Goal: Task Accomplishment & Management: Manage account settings

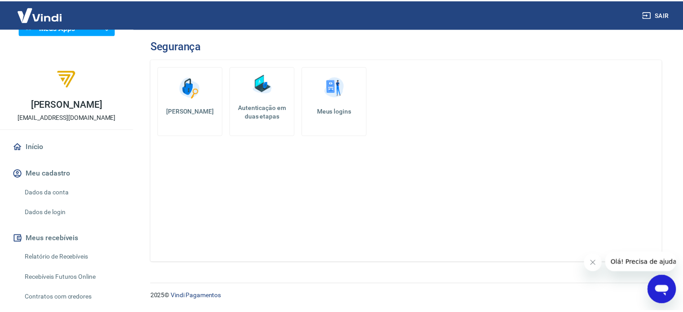
scroll to position [45, 0]
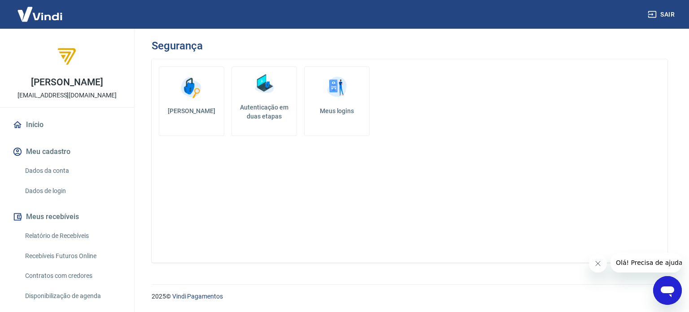
click at [58, 174] on link "Dados da conta" at bounding box center [73, 171] width 102 height 18
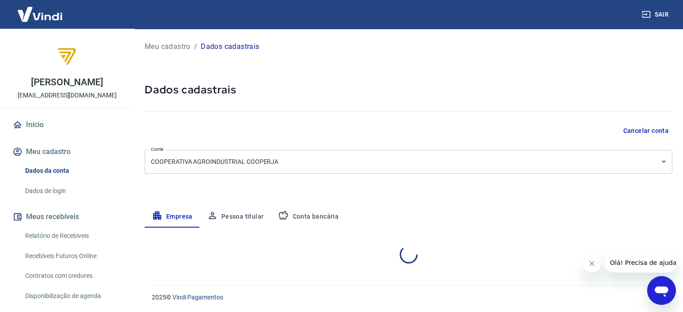
select select "SC"
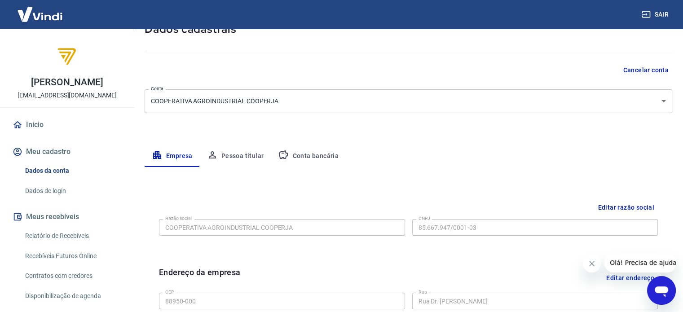
scroll to position [135, 0]
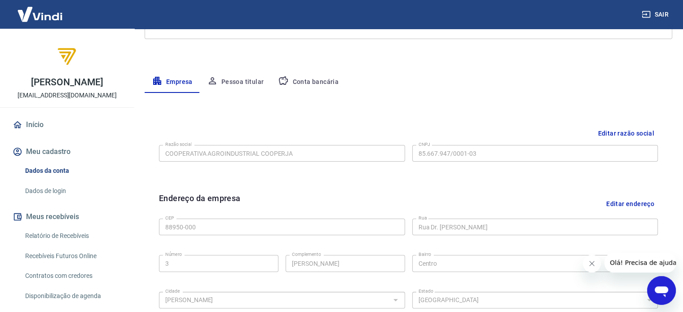
click at [249, 66] on div "Meu cadastro / Dados cadastrais Dados cadastrais Cancelar conta Conta COOPERATI…" at bounding box center [408, 184] width 549 height 580
click at [242, 77] on button "Pessoa titular" at bounding box center [235, 82] width 71 height 22
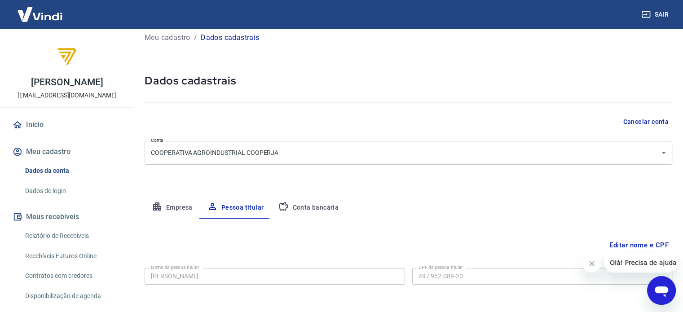
scroll to position [47, 0]
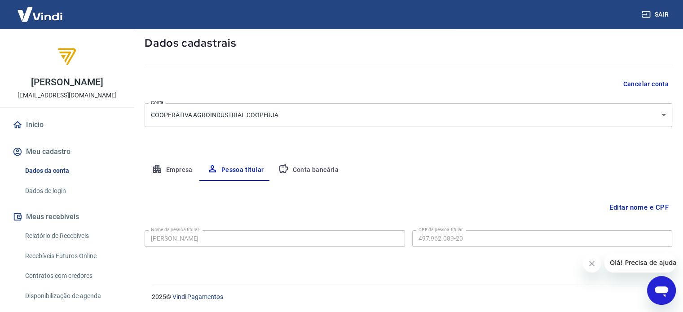
click at [297, 171] on button "Conta bancária" at bounding box center [308, 170] width 75 height 22
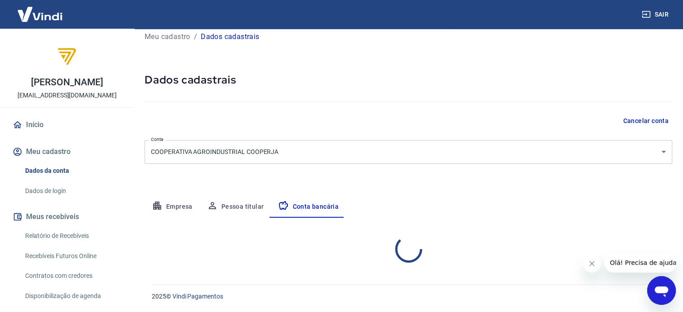
select select "1"
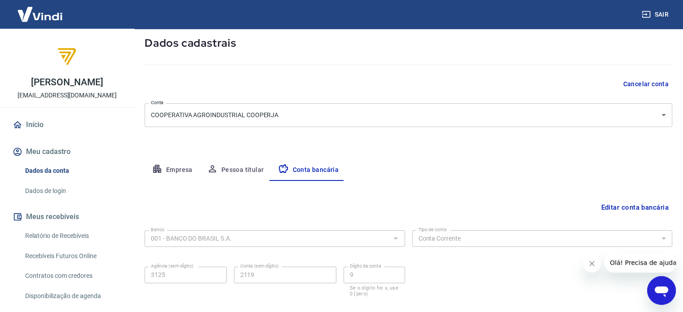
click at [174, 176] on button "Empresa" at bounding box center [172, 170] width 55 height 22
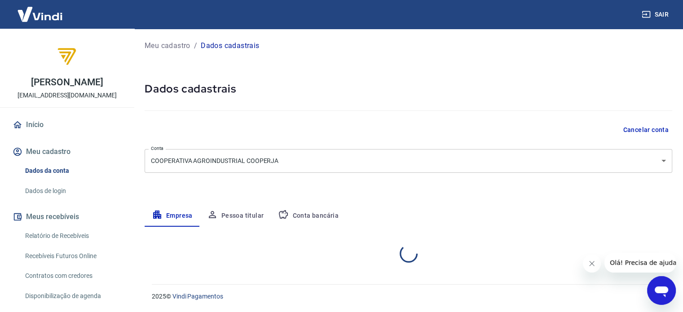
select select "SC"
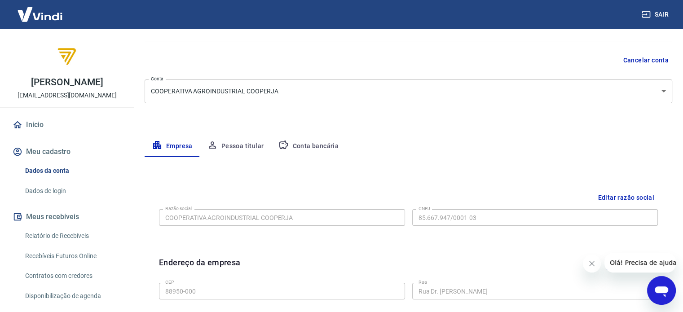
scroll to position [0, 0]
